Goal: Check status: Check status

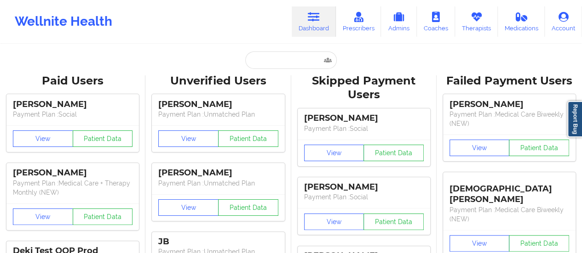
click at [290, 61] on input "text" at bounding box center [290, 59] width 91 height 17
type input "[EMAIL_ADDRESS][DOMAIN_NAME]"
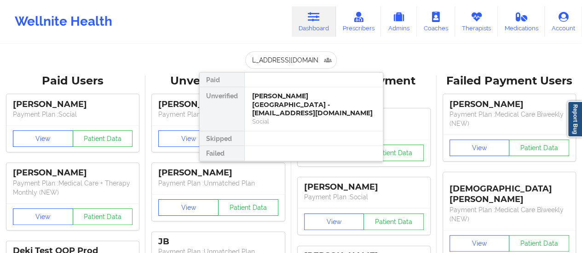
click at [277, 96] on div "[PERSON_NAME][GEOGRAPHIC_DATA] - [EMAIL_ADDRESS][DOMAIN_NAME]" at bounding box center [313, 105] width 123 height 26
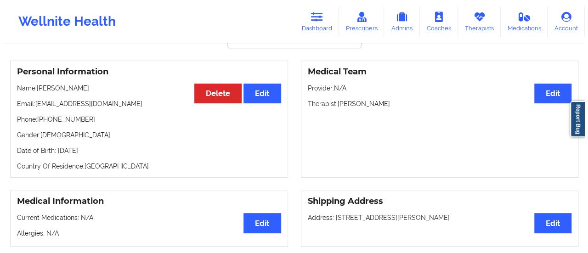
scroll to position [0, 0]
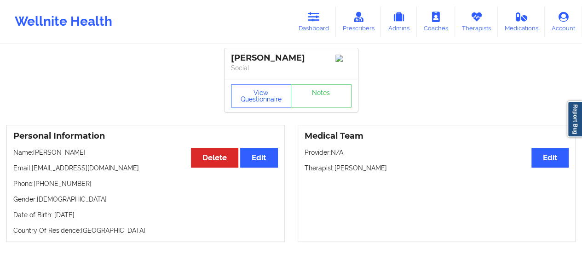
click at [248, 96] on button "View Questionnaire" at bounding box center [261, 96] width 61 height 23
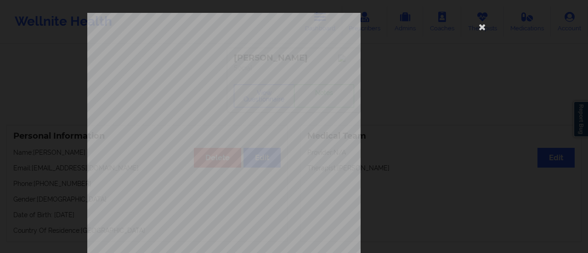
scroll to position [185, 0]
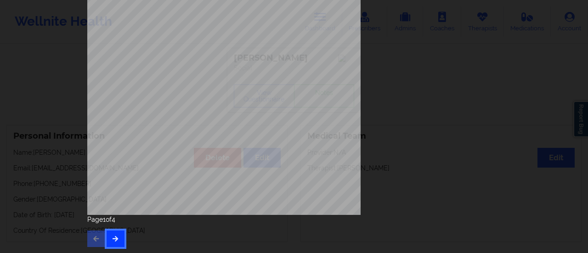
click at [116, 240] on icon "button" at bounding box center [116, 239] width 8 height 6
click at [114, 248] on div "Feeling nervous, anxious, or on edge Not being able to stop or control worrying…" at bounding box center [294, 38] width 427 height 432
click at [120, 234] on button "button" at bounding box center [116, 239] width 18 height 17
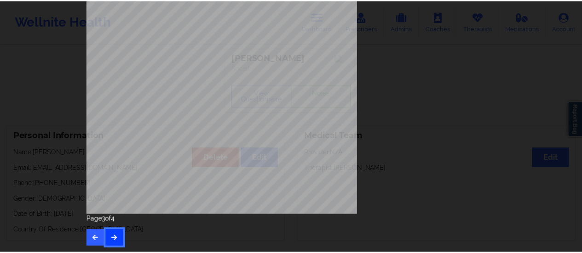
scroll to position [0, 0]
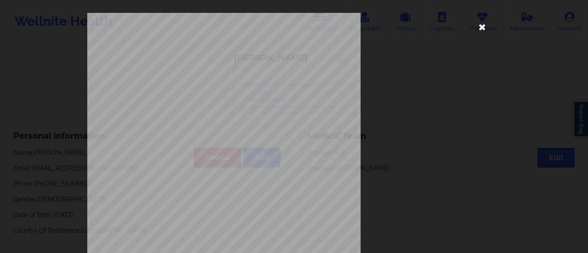
click at [481, 28] on icon at bounding box center [482, 26] width 15 height 15
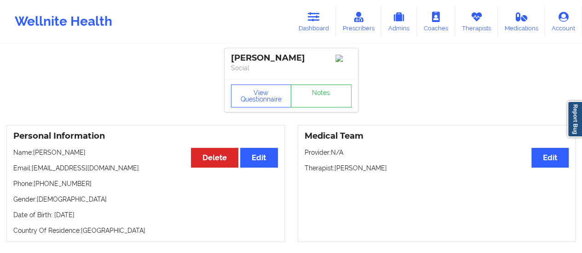
drag, startPoint x: 53, startPoint y: 159, endPoint x: 111, endPoint y: 151, distance: 57.9
click at [111, 151] on p "Name: [PERSON_NAME]" at bounding box center [145, 152] width 264 height 9
copy p "[GEOGRAPHIC_DATA]"
drag, startPoint x: 122, startPoint y: 171, endPoint x: 31, endPoint y: 172, distance: 90.6
click at [31, 172] on p "Email: [EMAIL_ADDRESS][DOMAIN_NAME]" at bounding box center [145, 168] width 264 height 9
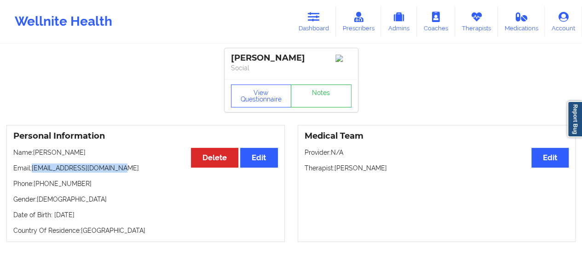
click at [33, 171] on p "Email: [EMAIL_ADDRESS][DOMAIN_NAME]" at bounding box center [145, 168] width 264 height 9
drag, startPoint x: 33, startPoint y: 171, endPoint x: 118, endPoint y: 167, distance: 85.1
click at [118, 167] on p "Email: [EMAIL_ADDRESS][DOMAIN_NAME]" at bounding box center [145, 168] width 264 height 9
drag, startPoint x: 99, startPoint y: 154, endPoint x: 34, endPoint y: 155, distance: 65.7
click at [34, 155] on p "Name: [PERSON_NAME]" at bounding box center [145, 152] width 264 height 9
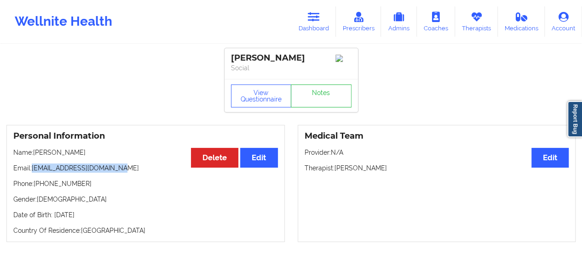
copy p "[PERSON_NAME]"
drag, startPoint x: 128, startPoint y: 169, endPoint x: 32, endPoint y: 172, distance: 96.1
click at [32, 172] on p "Email: [EMAIL_ADDRESS][DOMAIN_NAME]" at bounding box center [145, 168] width 264 height 9
copy p "[EMAIL_ADDRESS][DOMAIN_NAME]"
drag, startPoint x: 88, startPoint y: 159, endPoint x: 34, endPoint y: 155, distance: 53.9
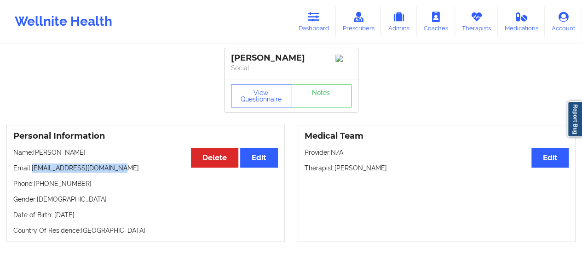
click at [34, 155] on p "Name: [PERSON_NAME]" at bounding box center [145, 152] width 264 height 9
copy p "[PERSON_NAME]"
